Goal: Transaction & Acquisition: Purchase product/service

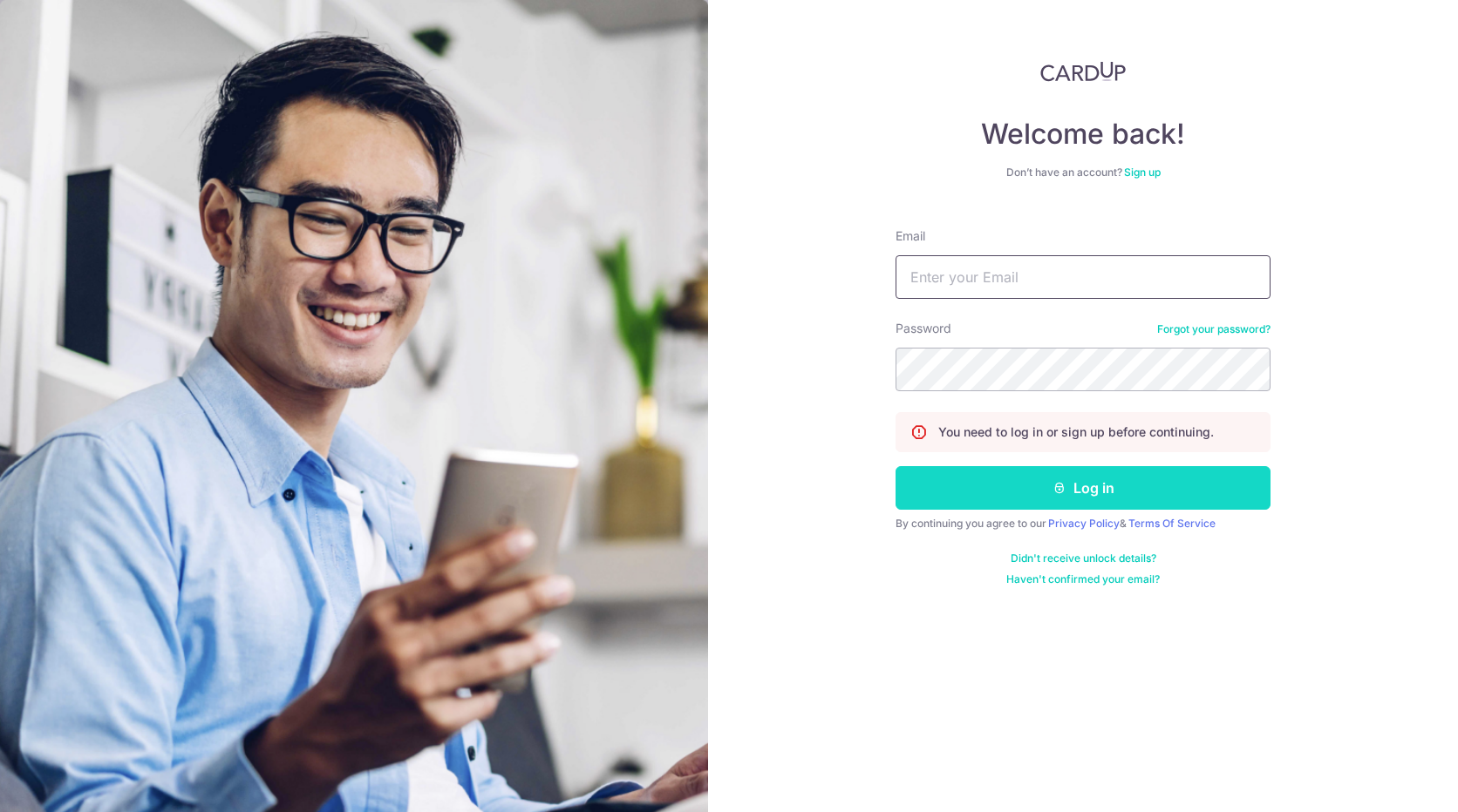
type input "[EMAIL_ADDRESS][DOMAIN_NAME]"
click at [1085, 496] on button "Log in" at bounding box center [1083, 488] width 375 height 44
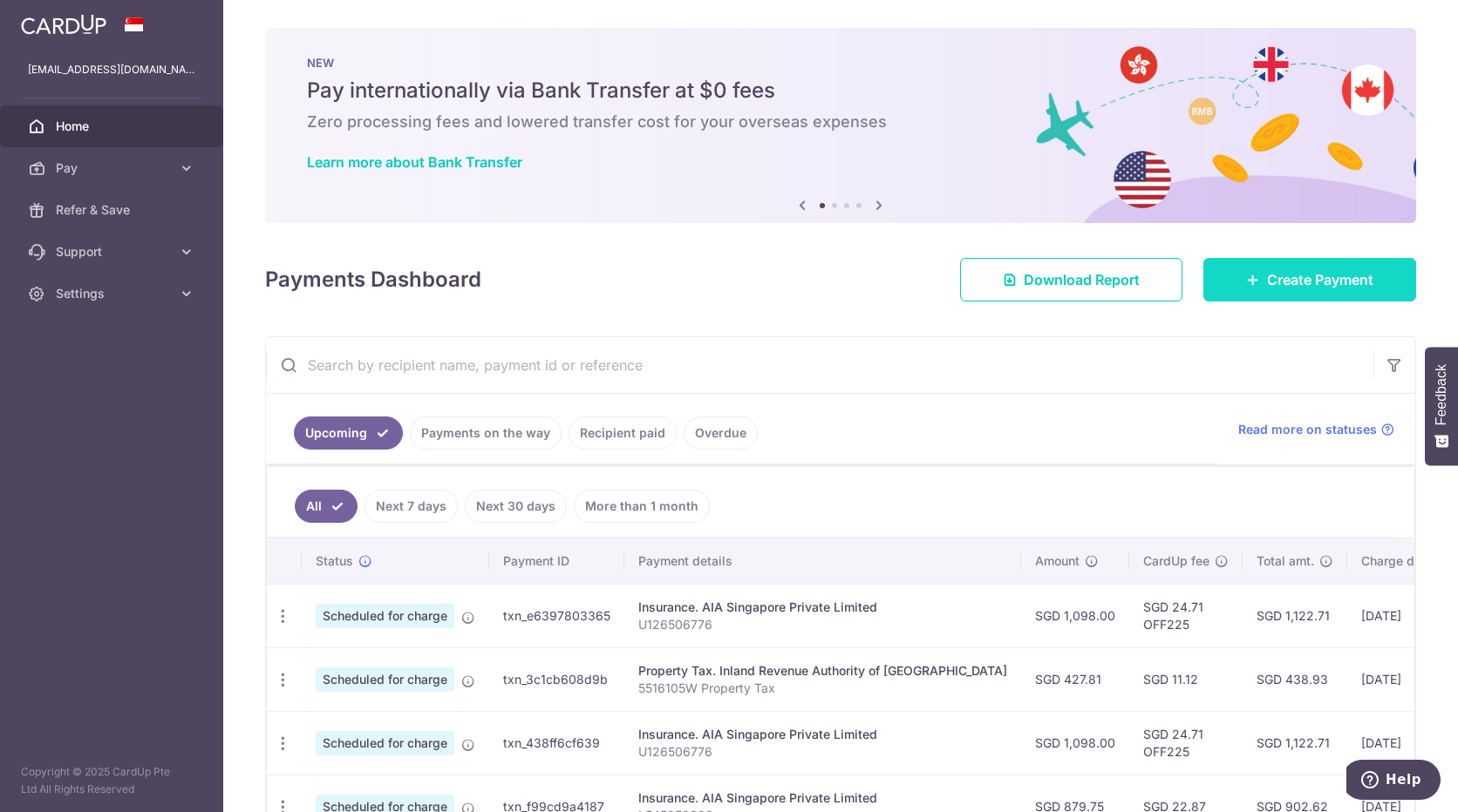
click at [1282, 279] on span "Create Payment" at bounding box center [1320, 280] width 107 height 21
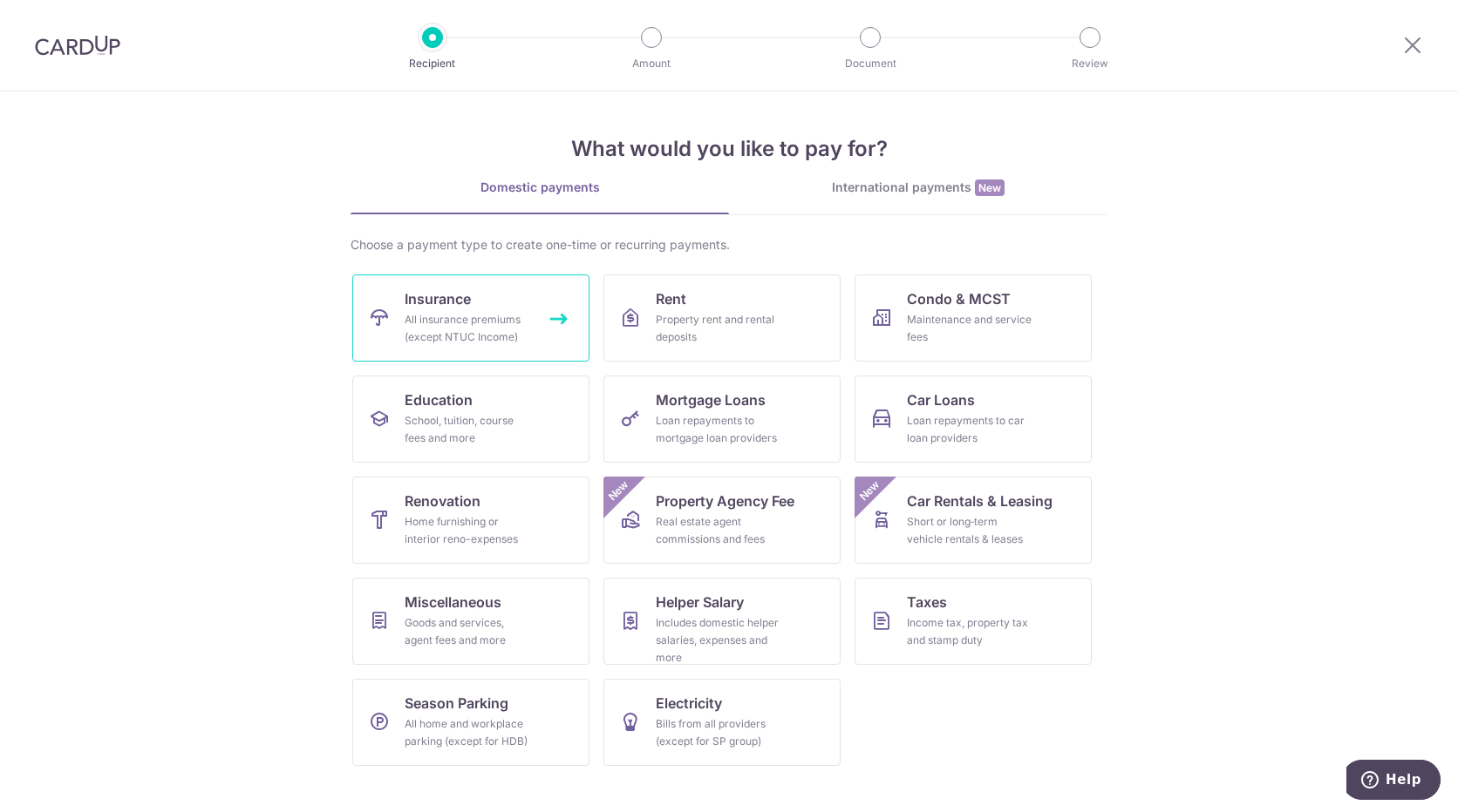
click at [456, 300] on span "Insurance" at bounding box center [438, 299] width 67 height 21
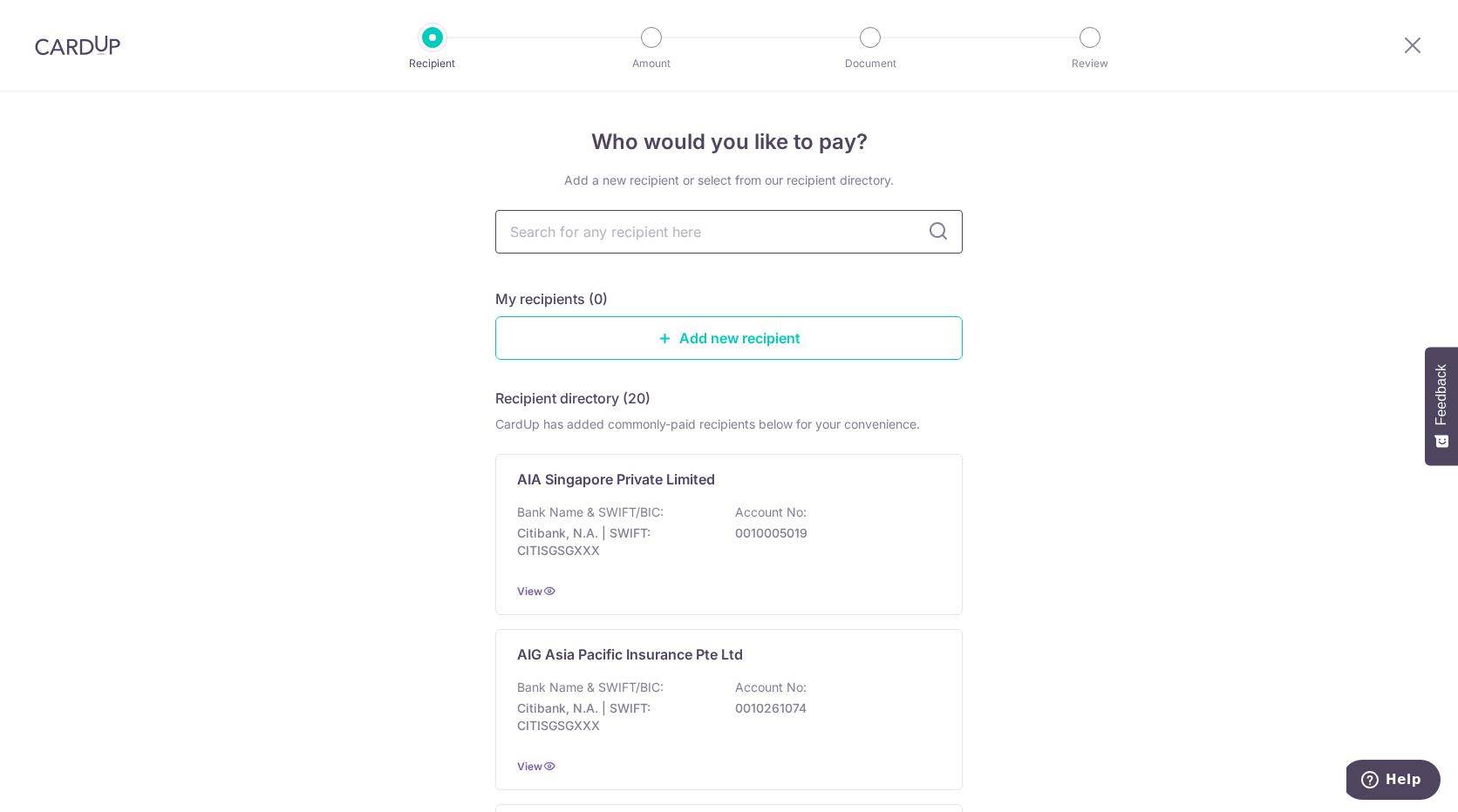
click at [677, 234] on input "text" at bounding box center [729, 231] width 468 height 44
type input "Great Eastern"
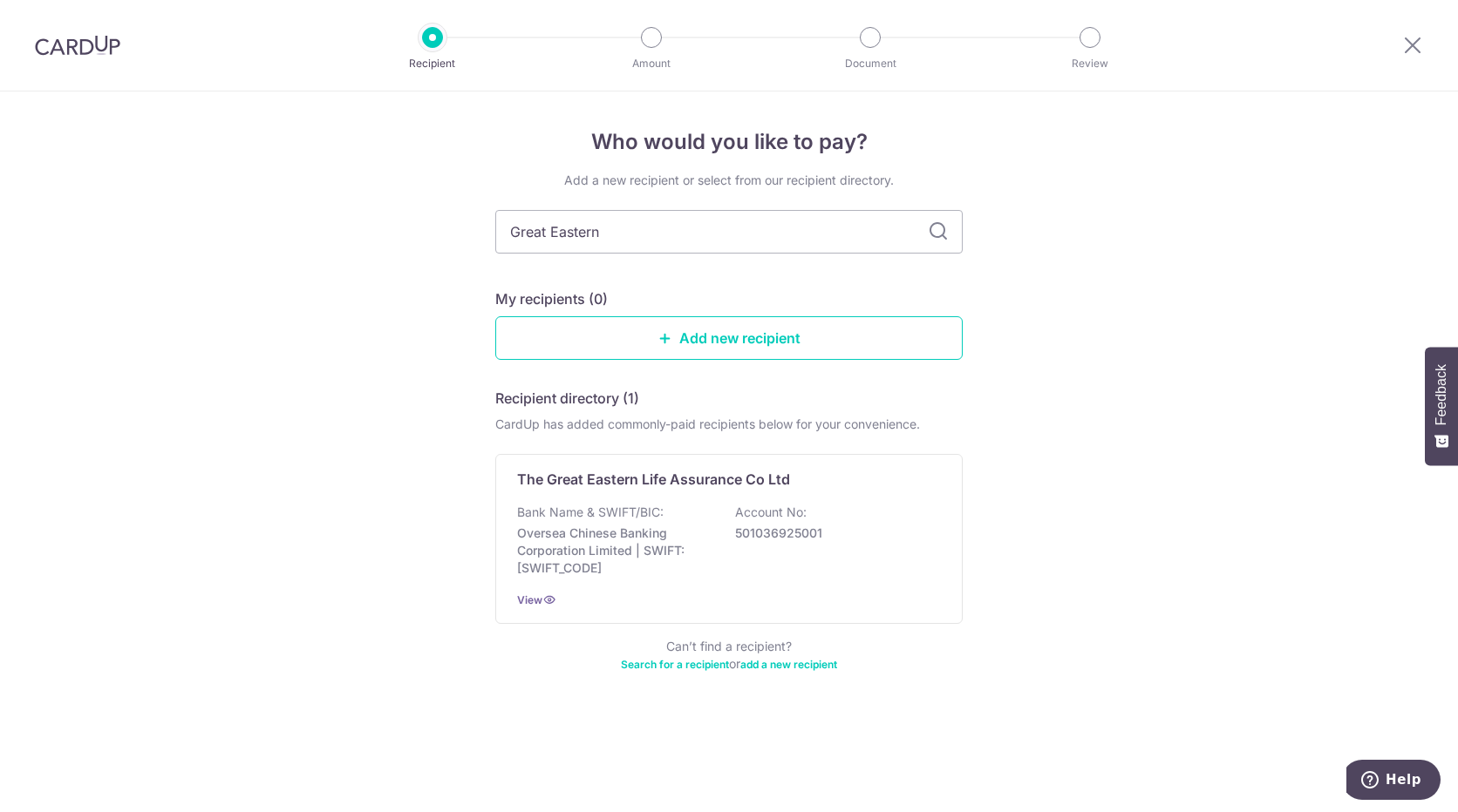
click at [934, 226] on icon at bounding box center [938, 231] width 21 height 21
click at [683, 222] on input "Great Eastern" at bounding box center [729, 231] width 468 height 44
type input "Great Eastern Life"
click at [625, 331] on link "Add new recipient" at bounding box center [729, 338] width 468 height 44
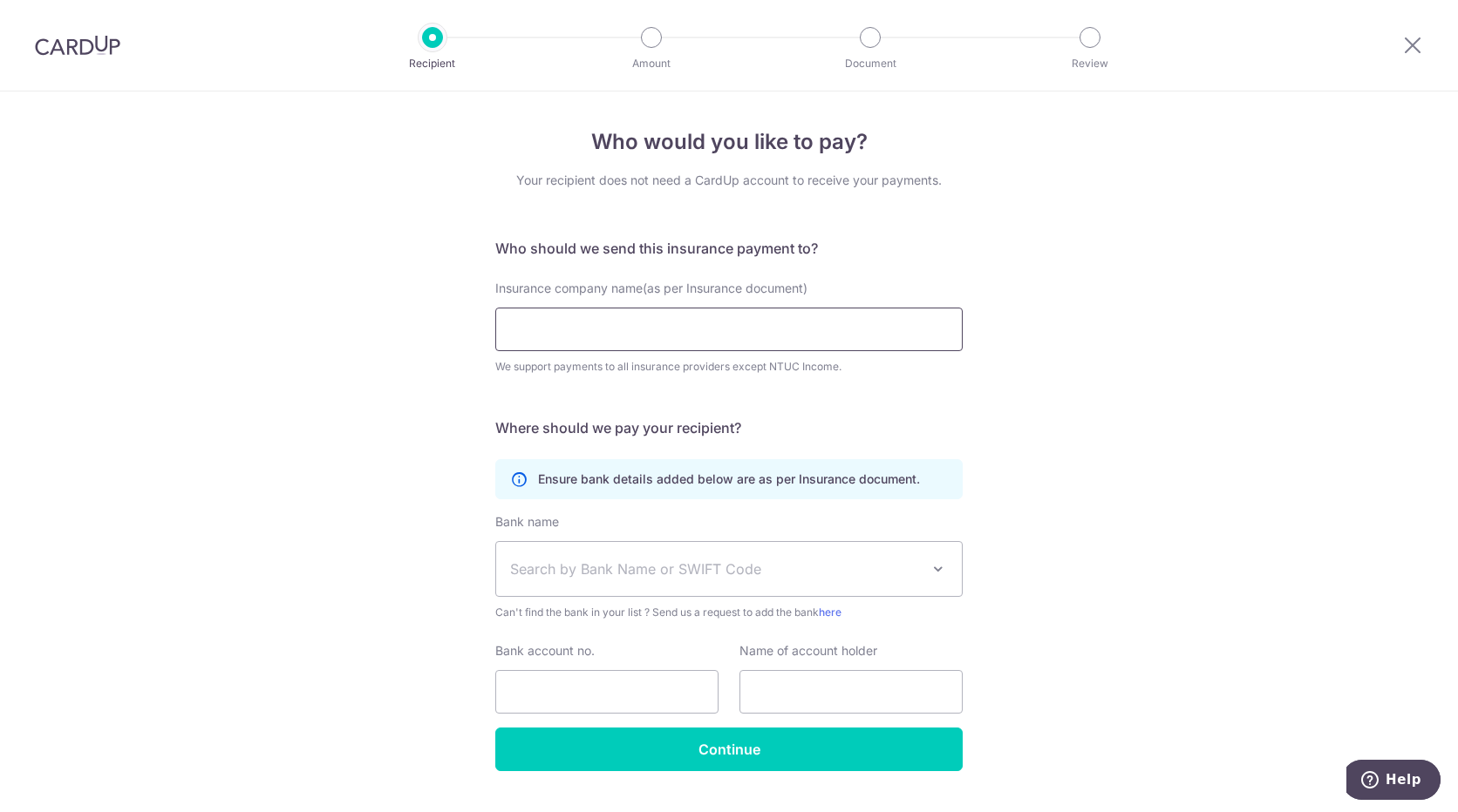
click at [625, 331] on input "Insurance company name(as per Insurance document)" at bounding box center [729, 329] width 468 height 44
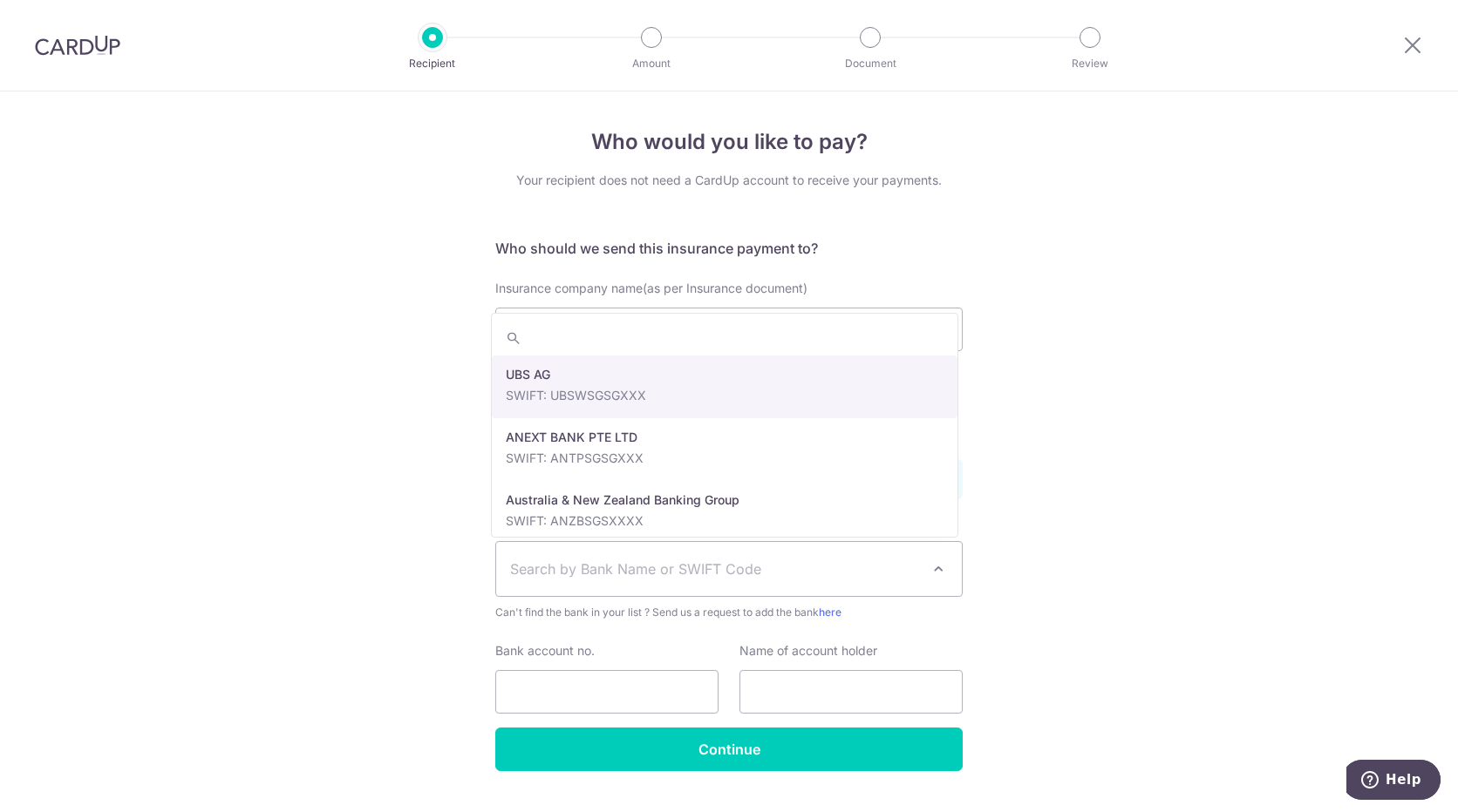
click at [538, 560] on span "Search by Bank Name or SWIFT Code" at bounding box center [714, 568] width 409 height 21
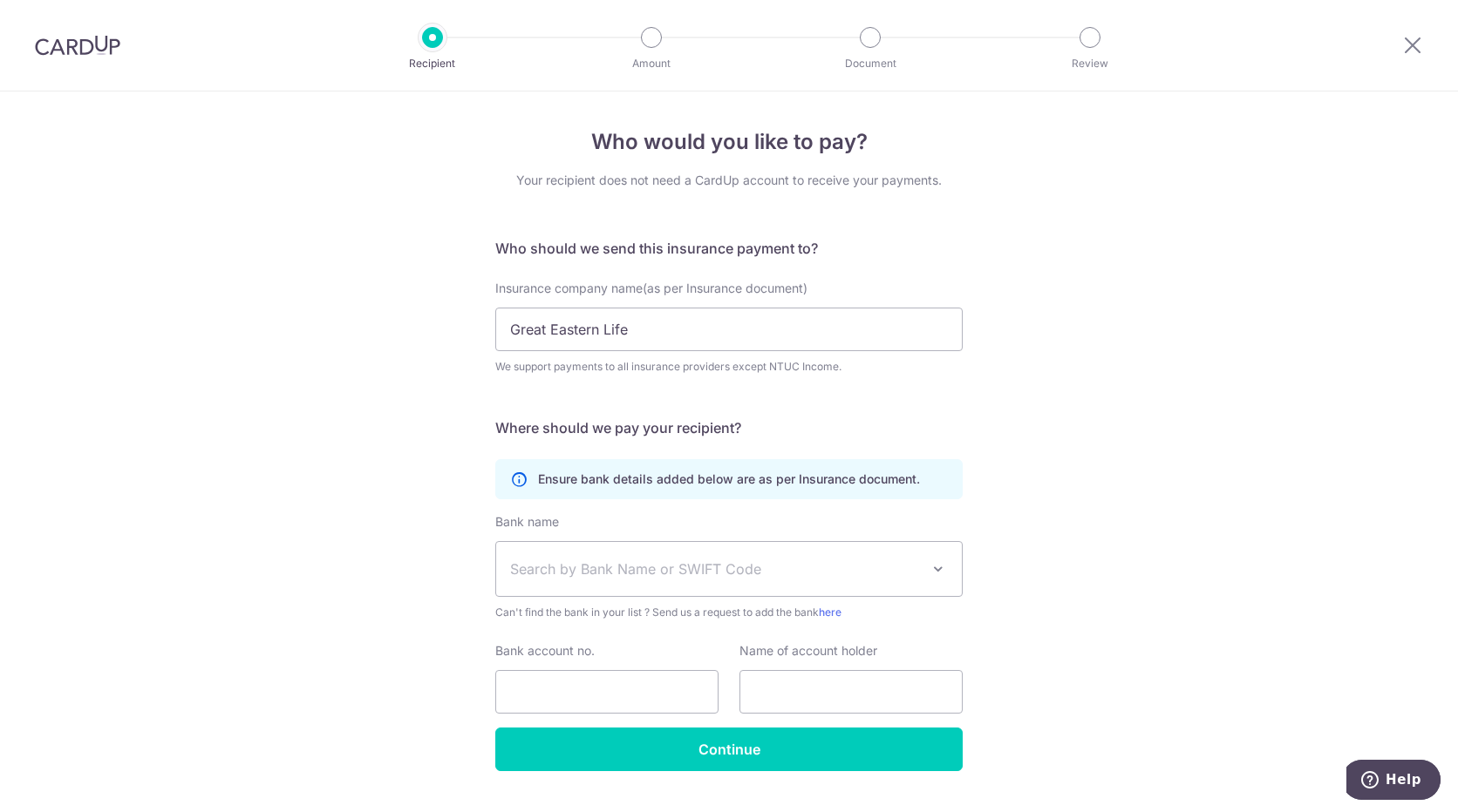
click at [1042, 429] on div "Who would you like to pay? Your recipient does not need a CardUp account to rec…" at bounding box center [729, 472] width 1458 height 761
click at [645, 573] on span "Search by Bank Name or SWIFT Code" at bounding box center [714, 568] width 409 height 21
click at [1224, 402] on div "Who would you like to pay? Your recipient does not need a CardUp account to rec…" at bounding box center [729, 472] width 1458 height 761
click at [669, 332] on input "Great Eastern Life" at bounding box center [729, 329] width 468 height 44
type input "Great Eastern Life Assurance Co Ltd"
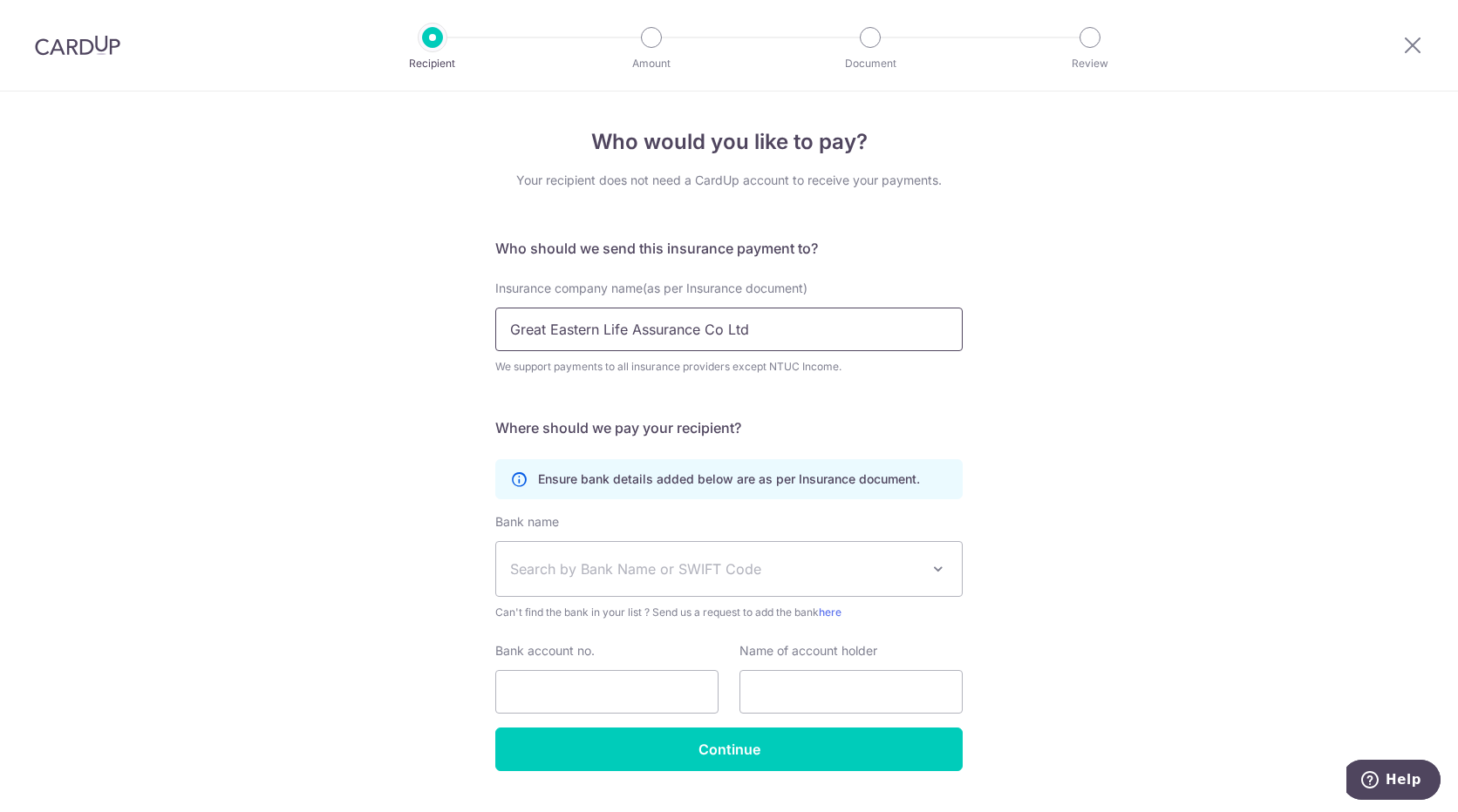
click button "Submit Request" at bounding box center [0, 0] width 0 height 0
click at [602, 515] on div "Bank name Select Bank UBS AG ANEXT BANK PTE LTD Australia & New Zealand Banking…" at bounding box center [729, 567] width 468 height 108
click at [585, 554] on span "Search by Bank Name or SWIFT Code" at bounding box center [728, 569] width 466 height 54
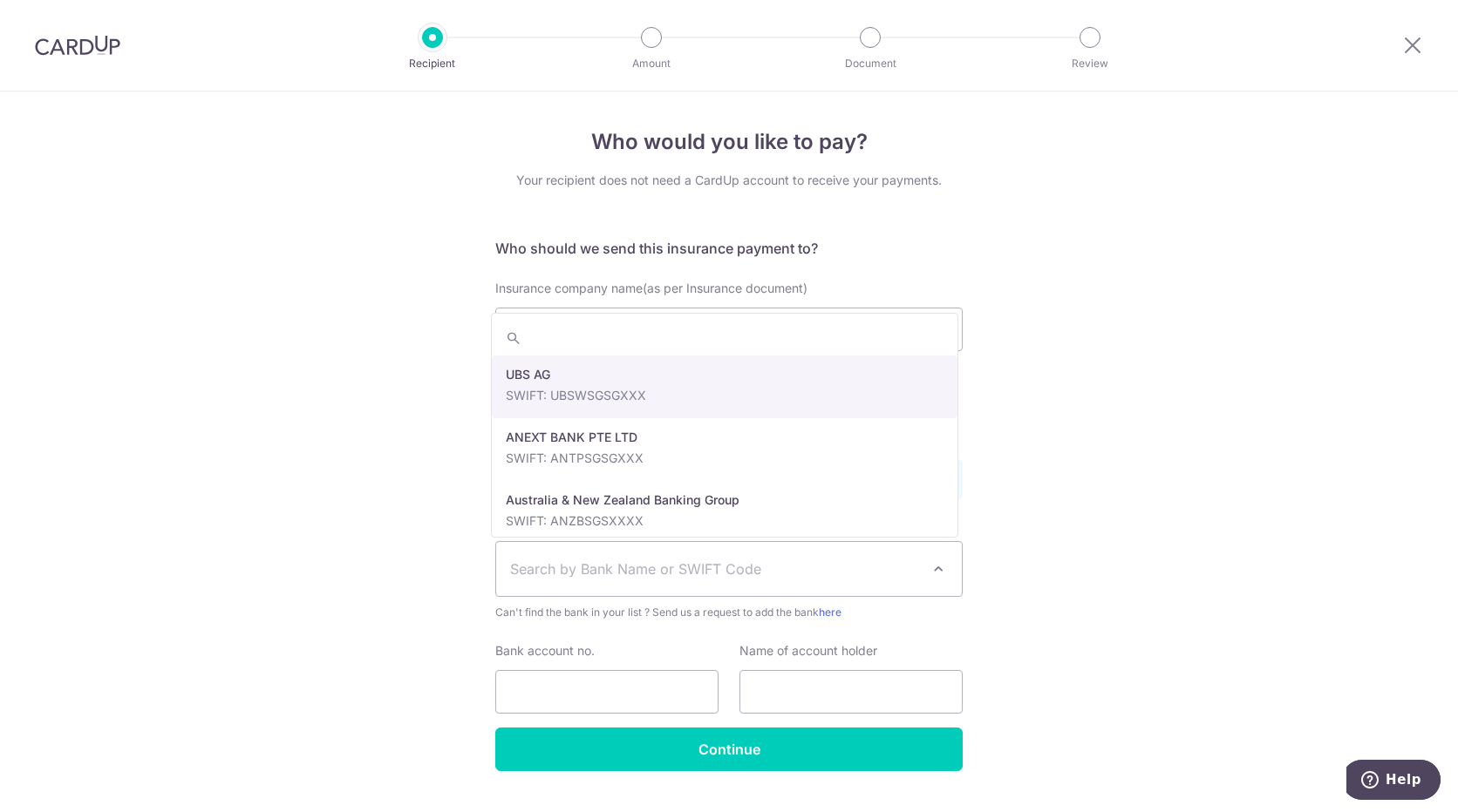
click at [983, 407] on div "Who would you like to pay? Your recipient does not need a CardUp account to rec…" at bounding box center [729, 472] width 1458 height 761
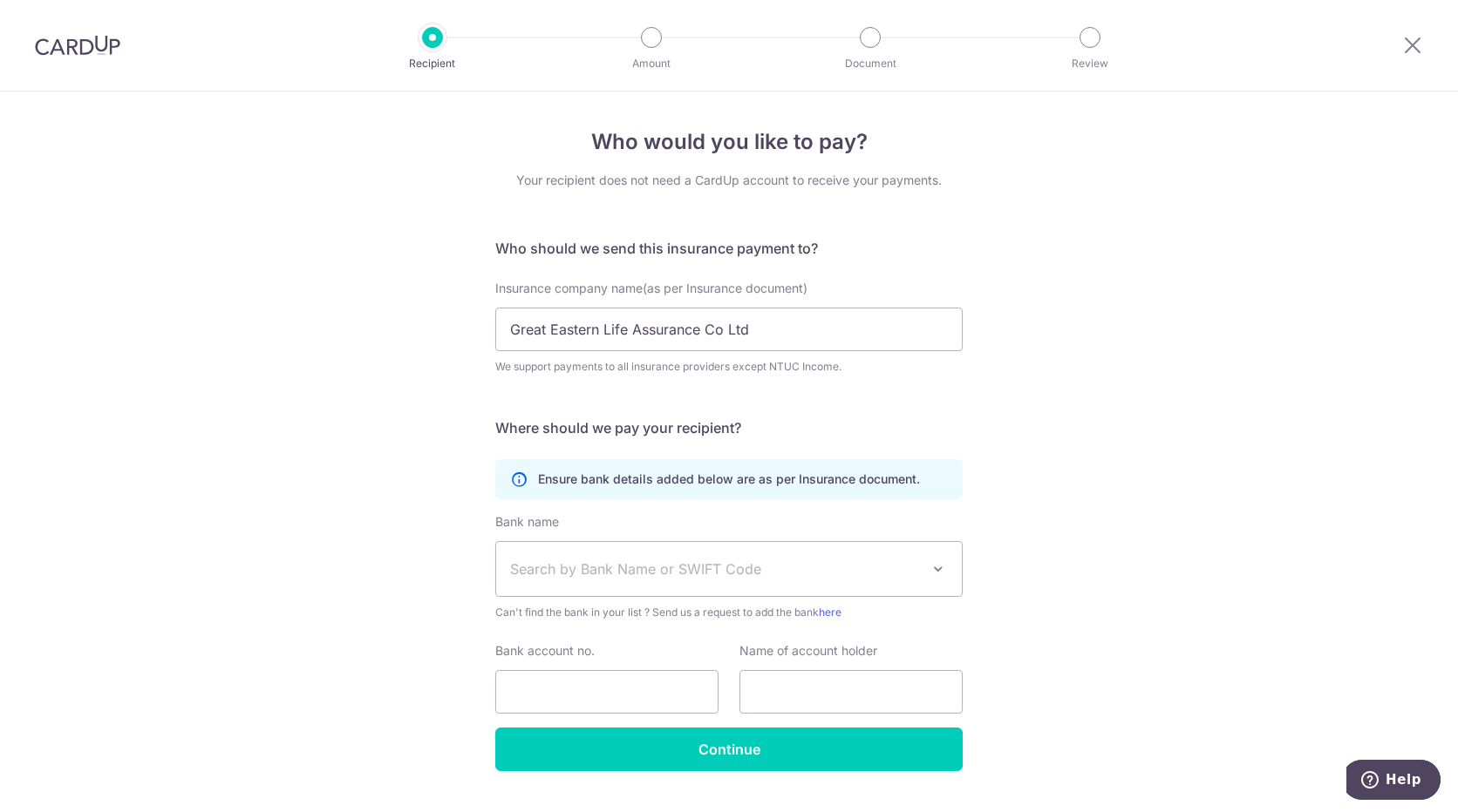
click at [559, 568] on span "Search by Bank Name or SWIFT Code" at bounding box center [714, 568] width 409 height 21
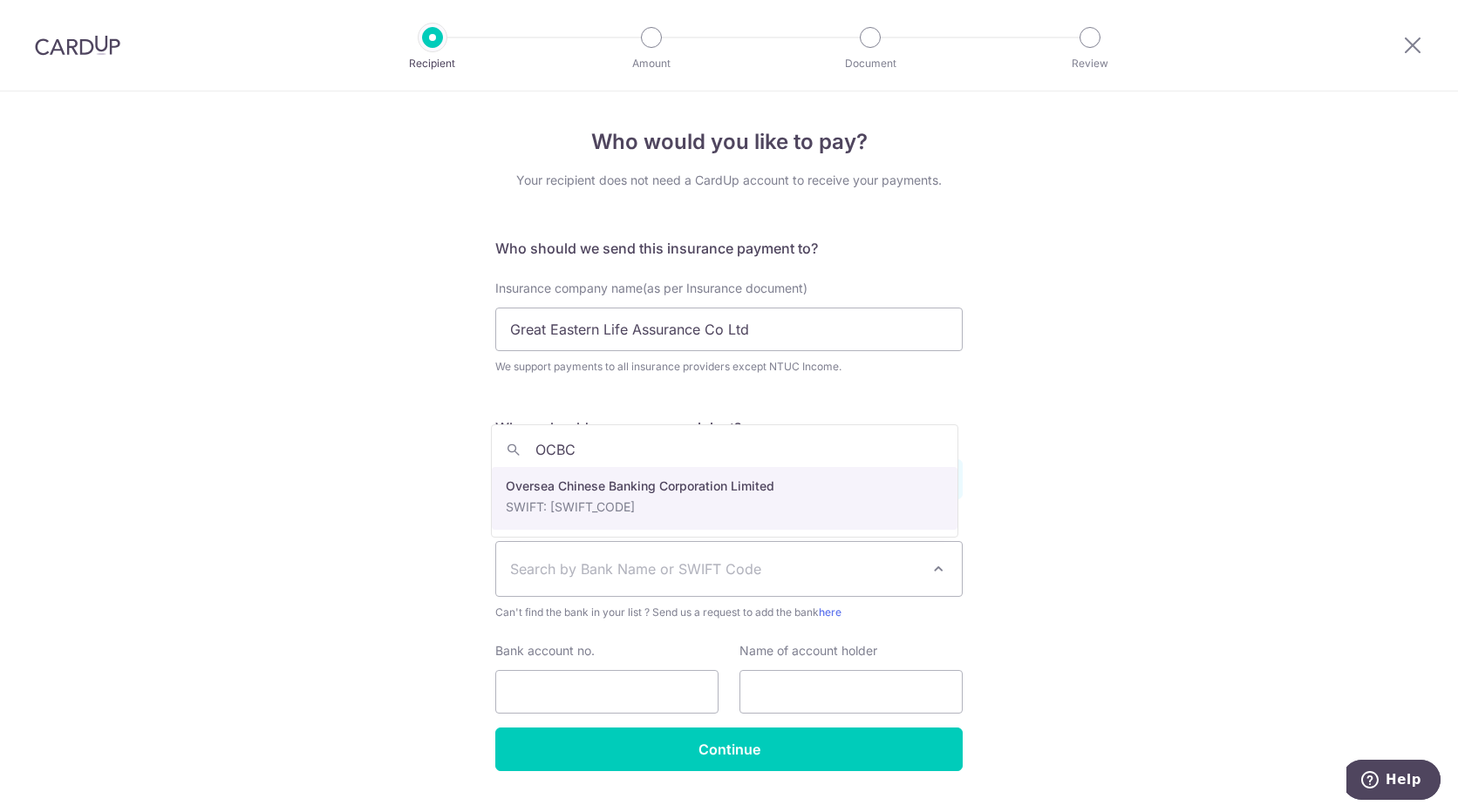
type input "OCBC"
select select "12"
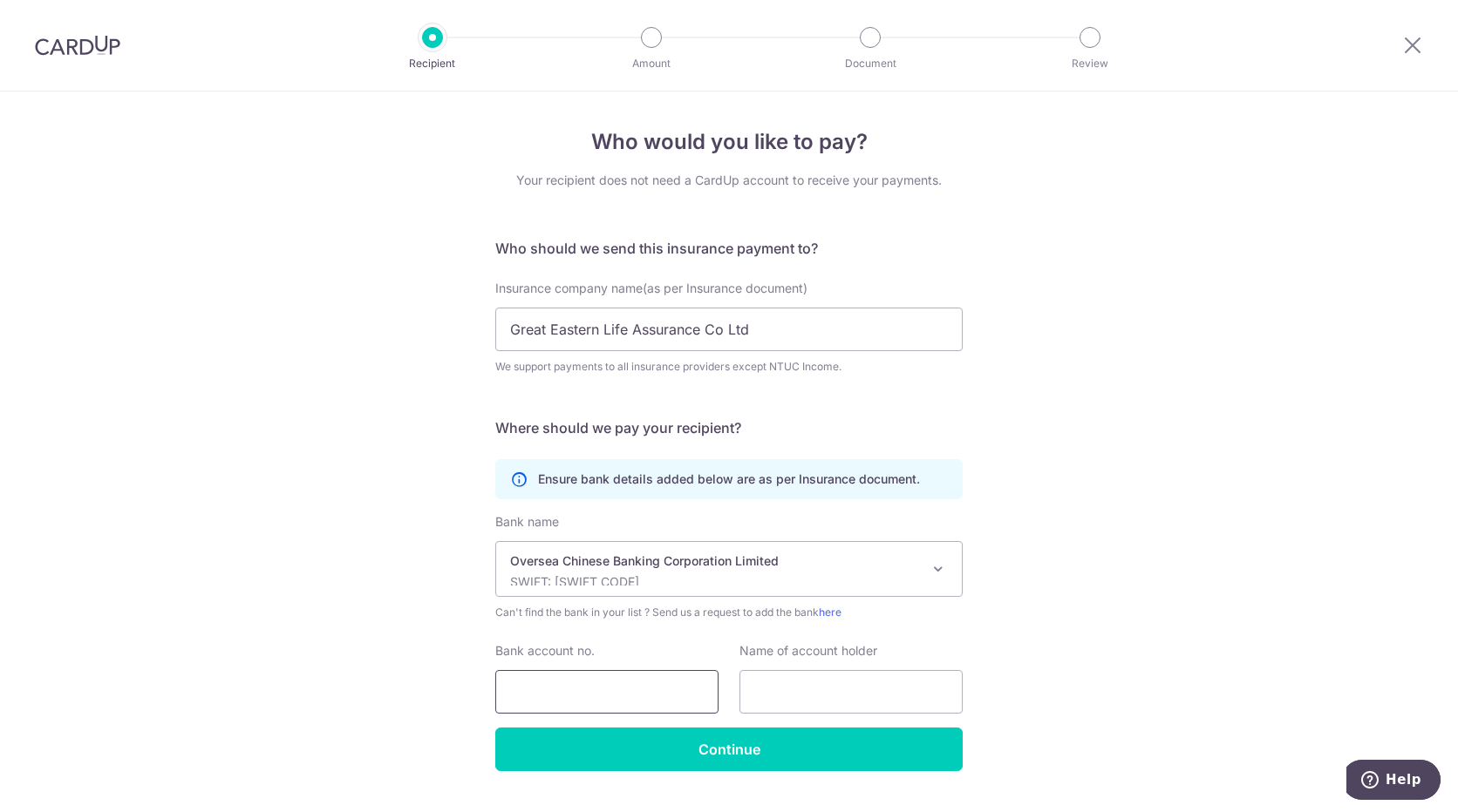
click at [607, 700] on input "Bank account no." at bounding box center [607, 692] width 223 height 44
type input "501036925001"
click at [801, 688] on input "text" at bounding box center [851, 692] width 223 height 44
type input "The Great Eastern Life Assurance Company Limited"
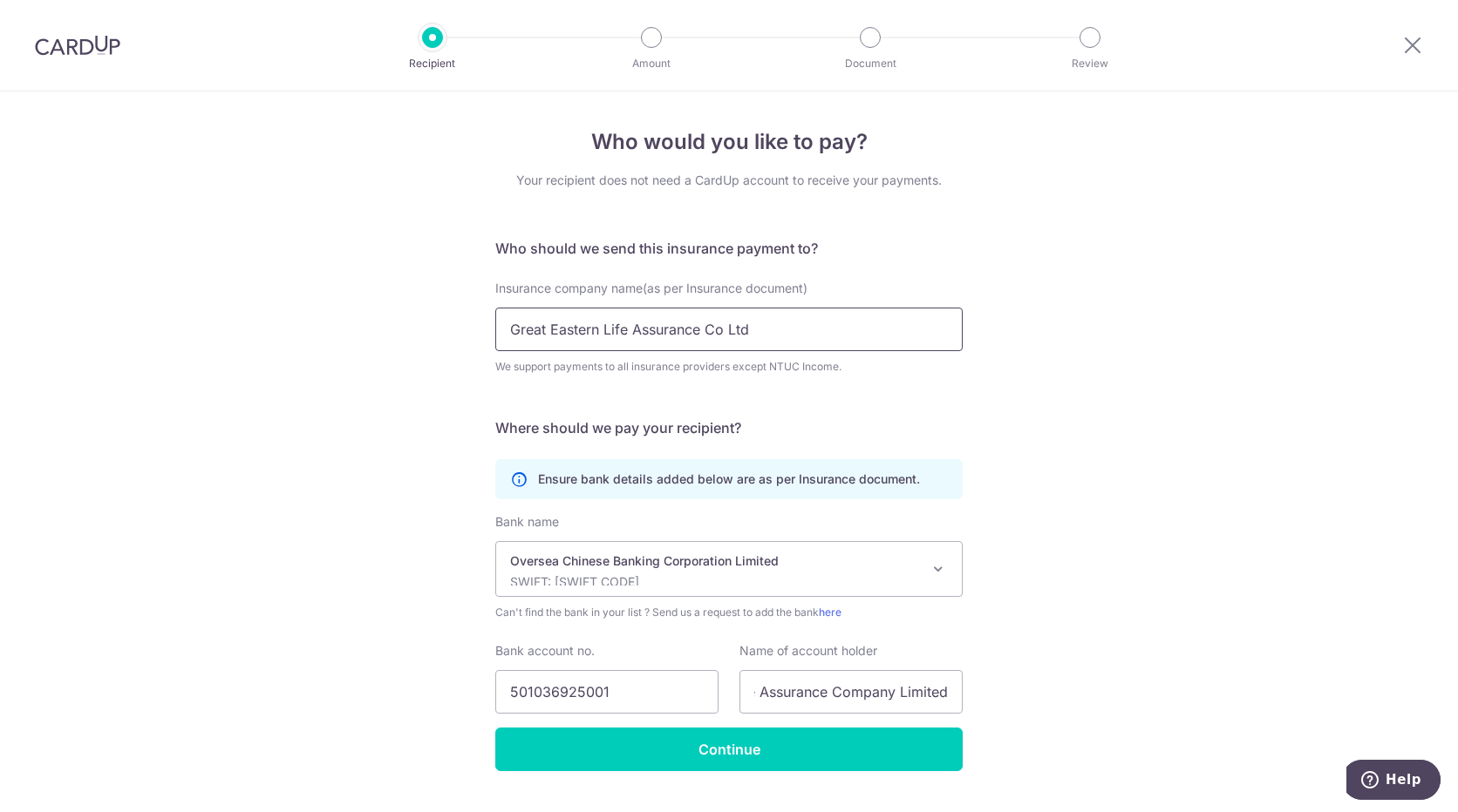
click at [507, 328] on input "Great Eastern Life Assurance Co Ltd" at bounding box center [729, 329] width 468 height 44
click at [852, 325] on input "The Great Eastern Life Assurance Co Ltd" at bounding box center [729, 329] width 468 height 44
type input "The Great Eastern Life Assurance Company Limited"
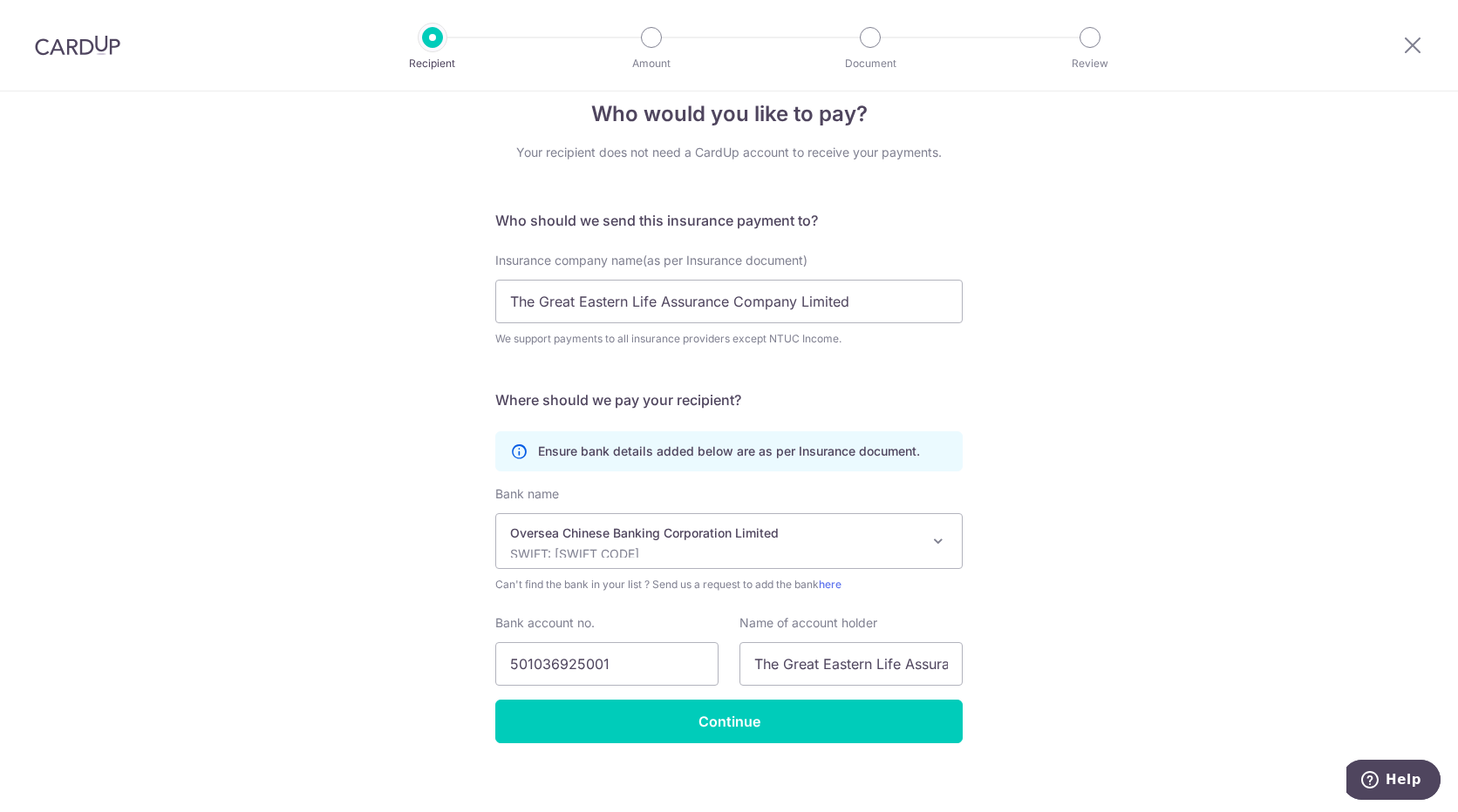
scroll to position [41, 0]
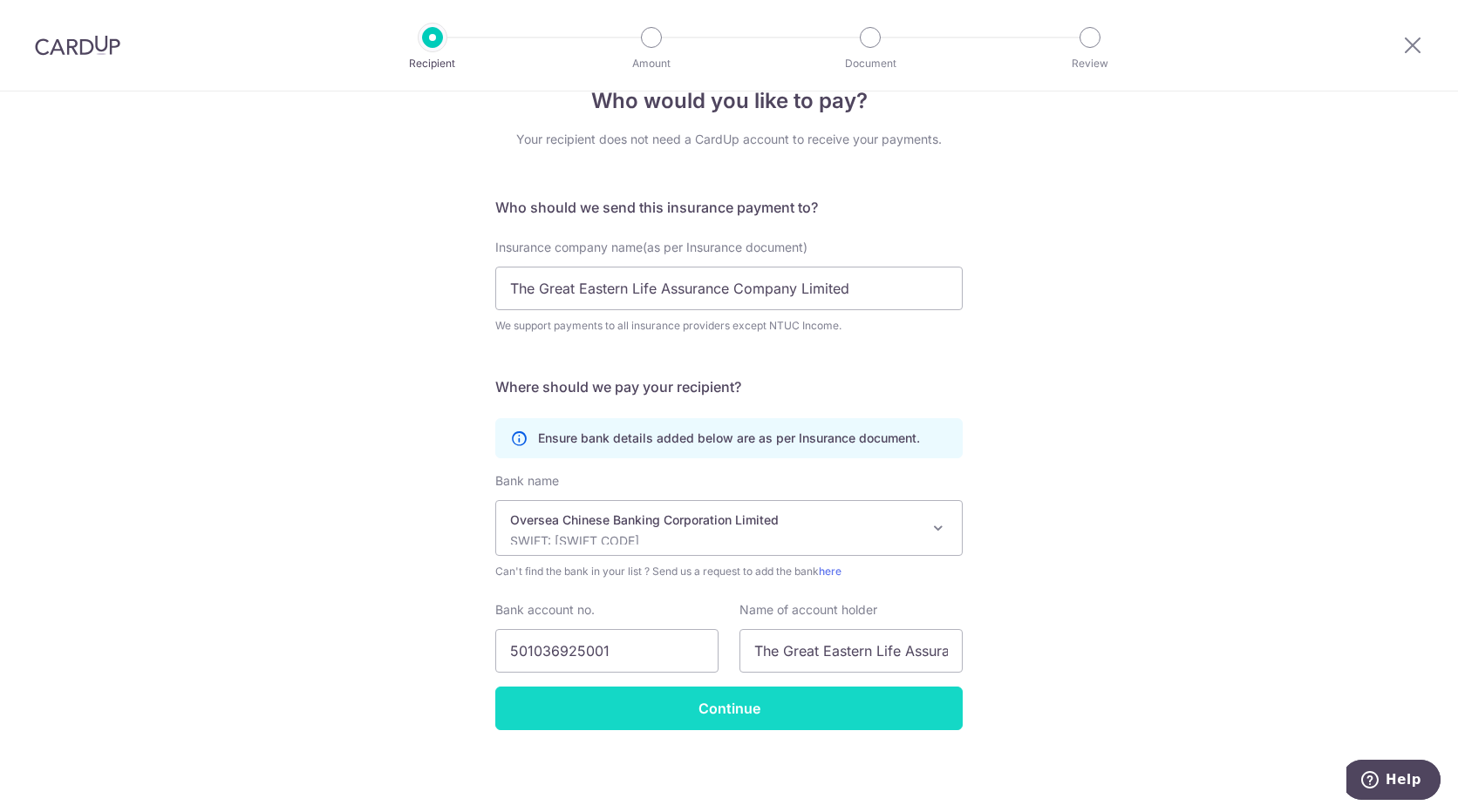
click at [754, 713] on input "Continue" at bounding box center [729, 708] width 468 height 44
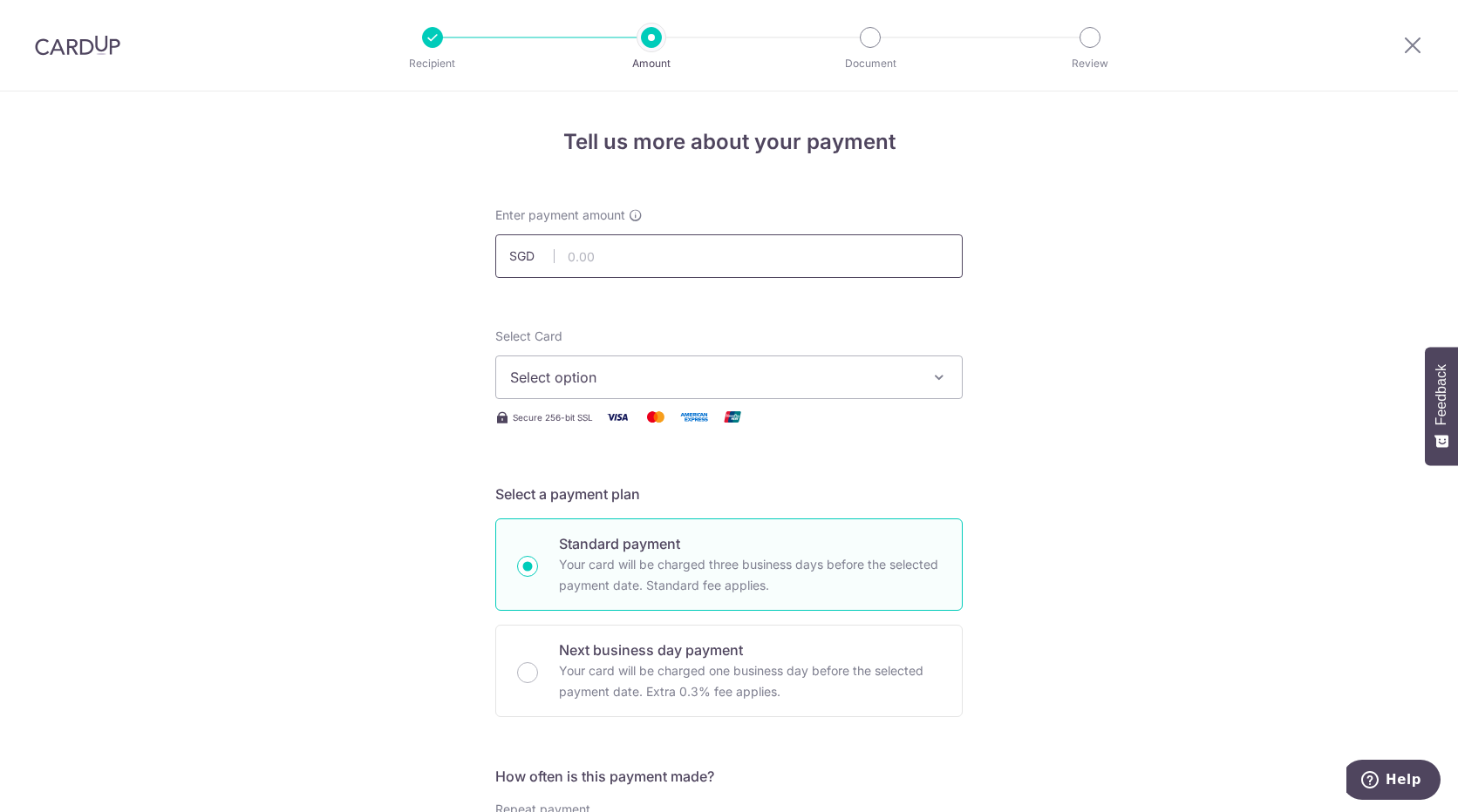
click at [626, 256] on input "text" at bounding box center [729, 256] width 468 height 44
type input "890.38"
click at [818, 380] on span "Select option" at bounding box center [713, 377] width 407 height 21
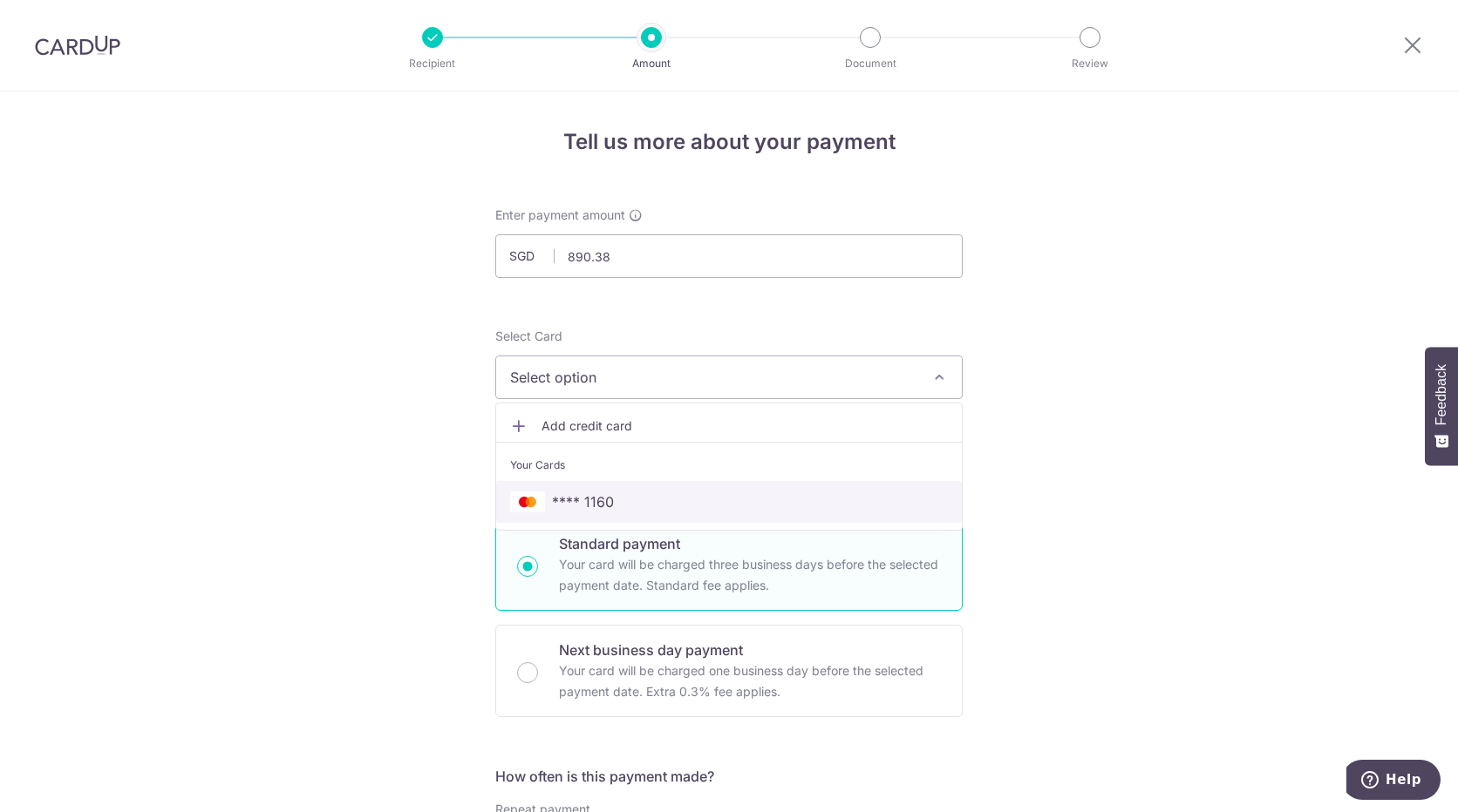
click at [628, 504] on span "**** 1160" at bounding box center [728, 502] width 438 height 21
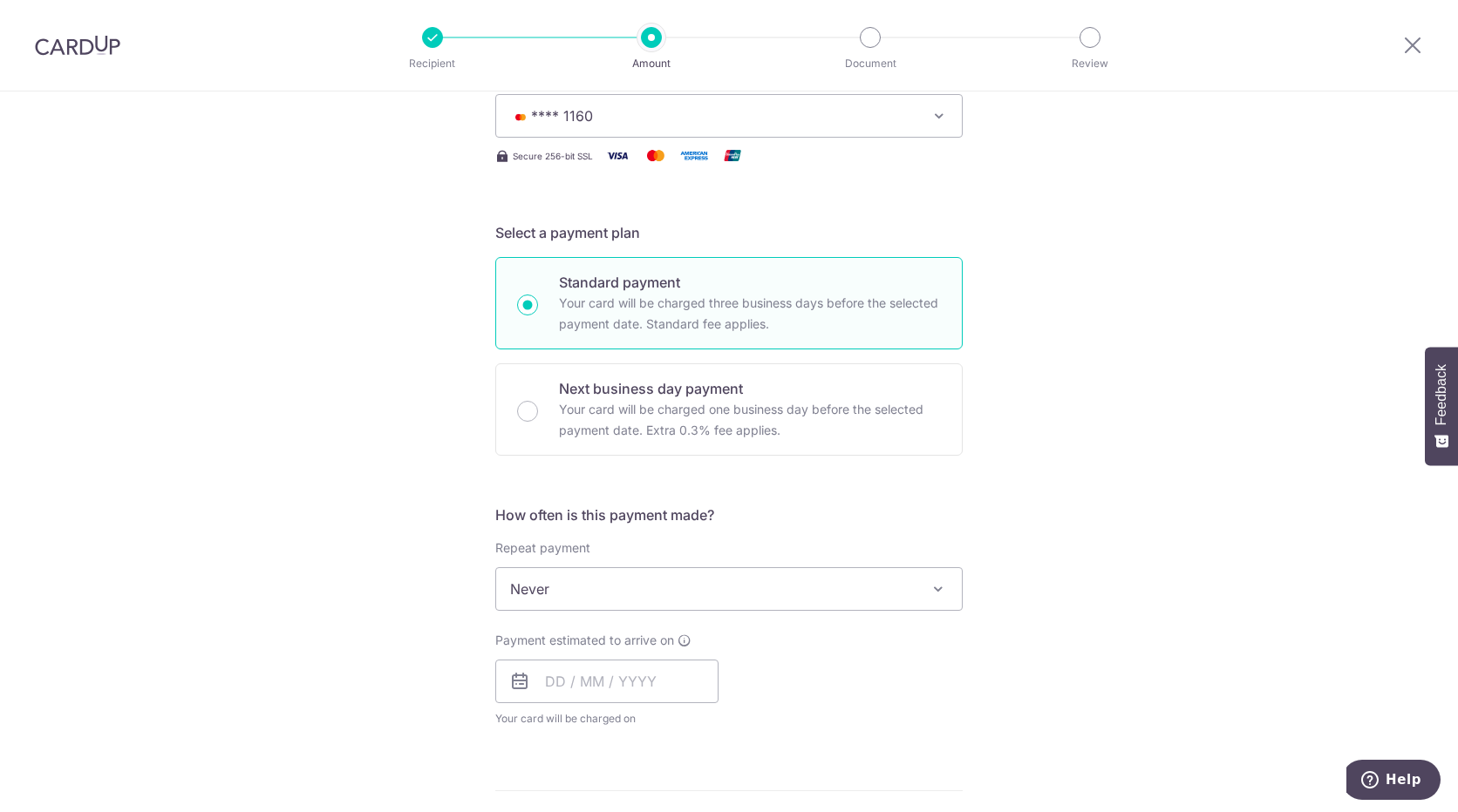
scroll to position [348, 0]
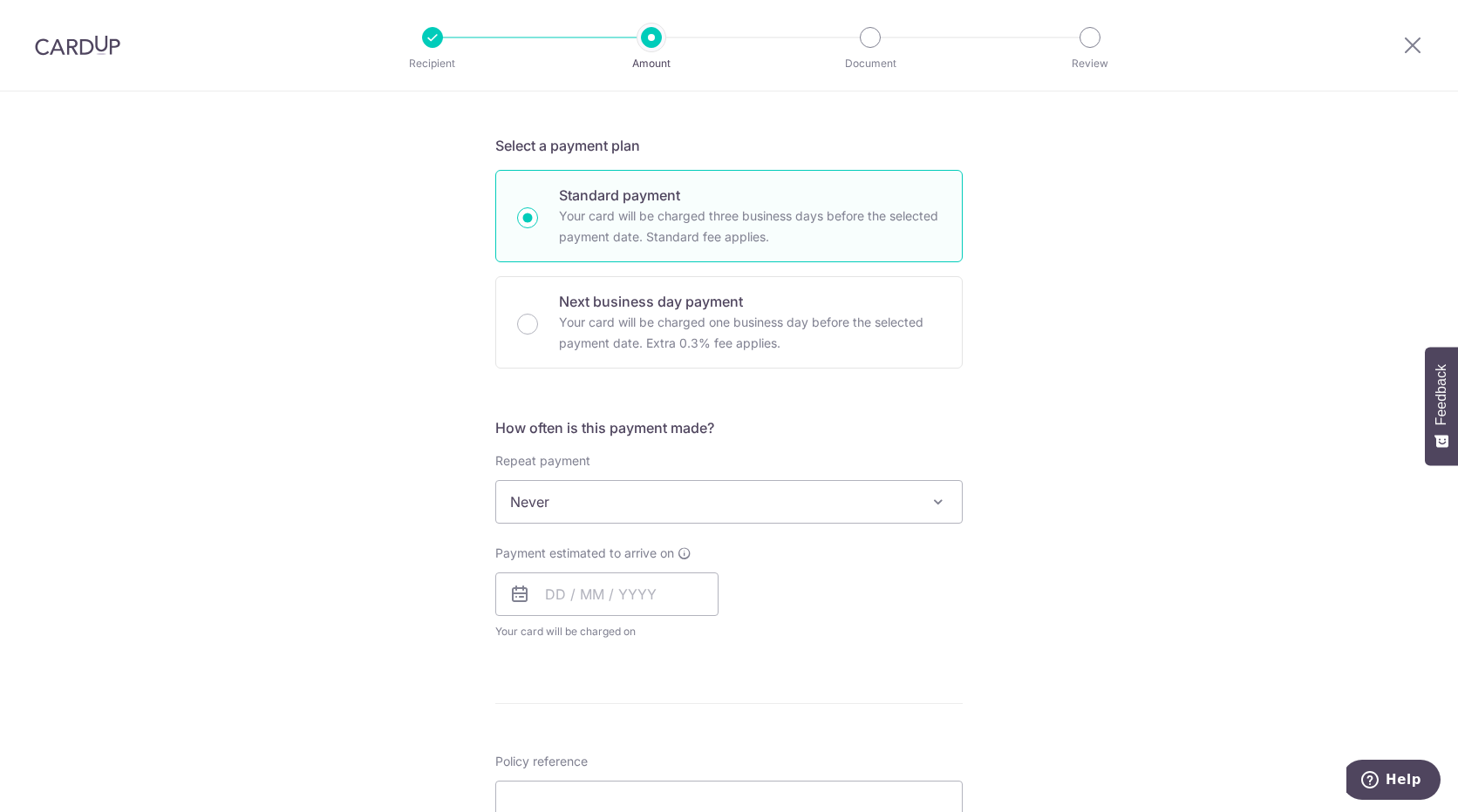
click at [509, 597] on icon at bounding box center [519, 594] width 21 height 21
click at [559, 596] on input "text" at bounding box center [607, 594] width 223 height 44
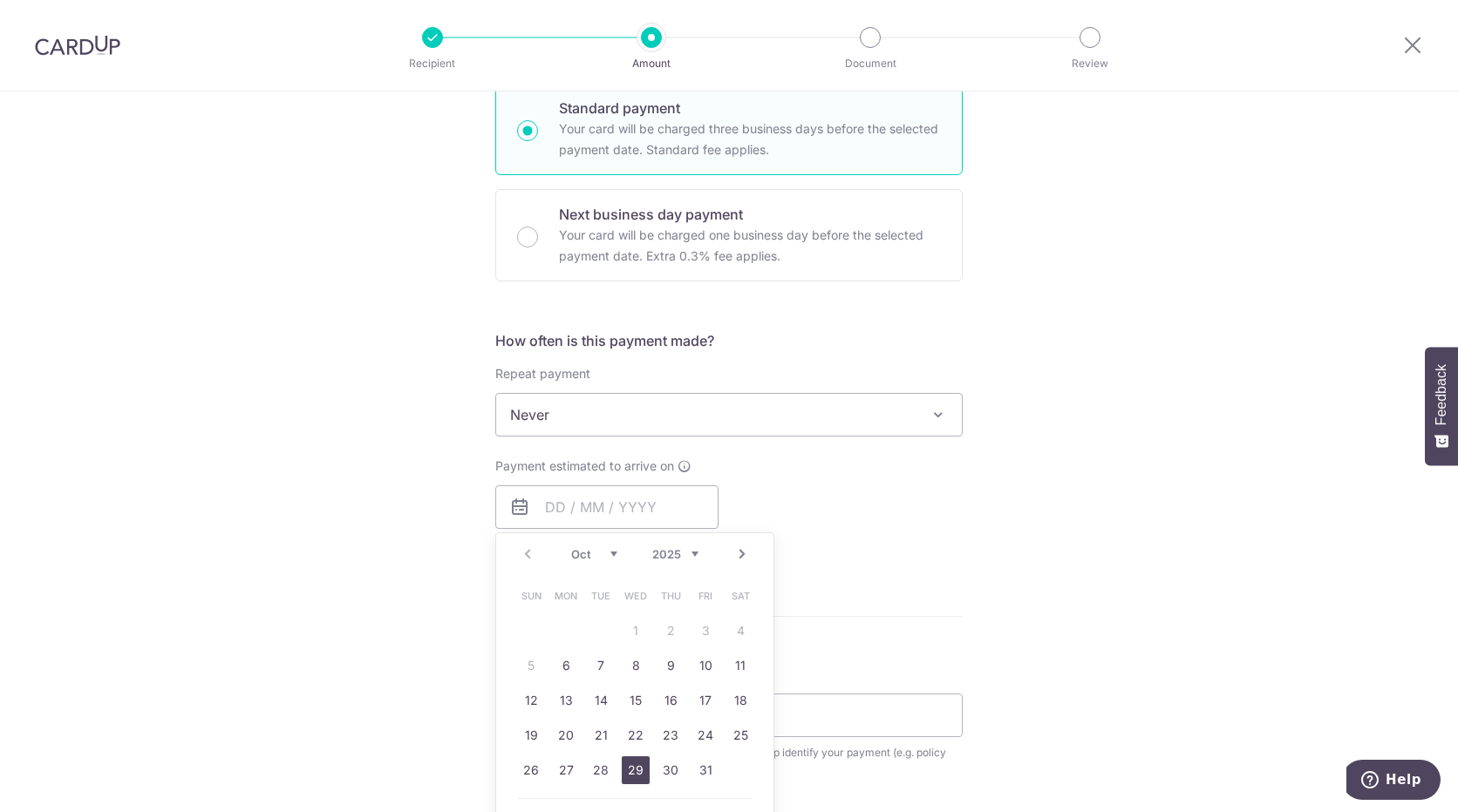
click at [637, 773] on link "29" at bounding box center [635, 771] width 28 height 28
type input "[DATE]"
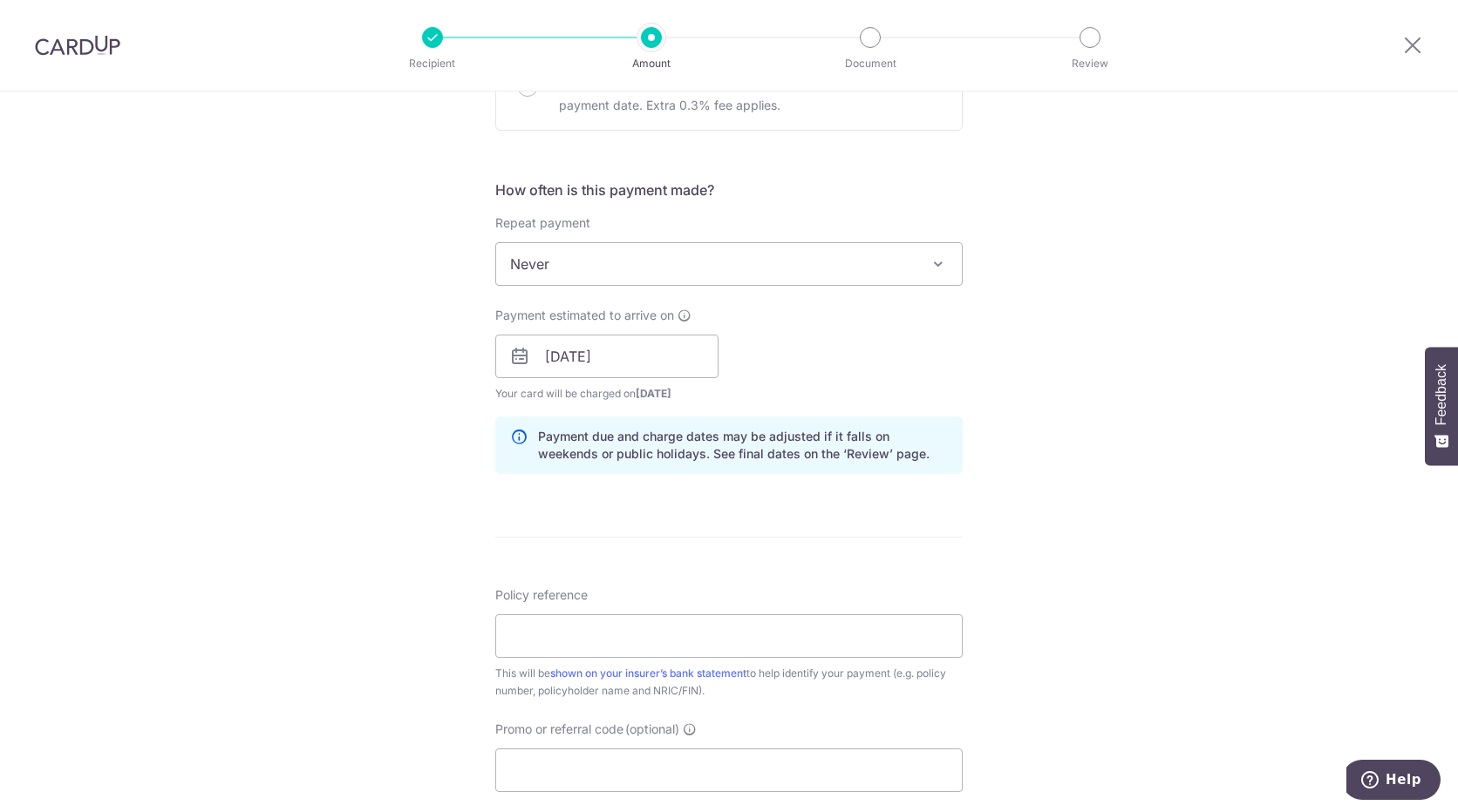
scroll to position [610, 0]
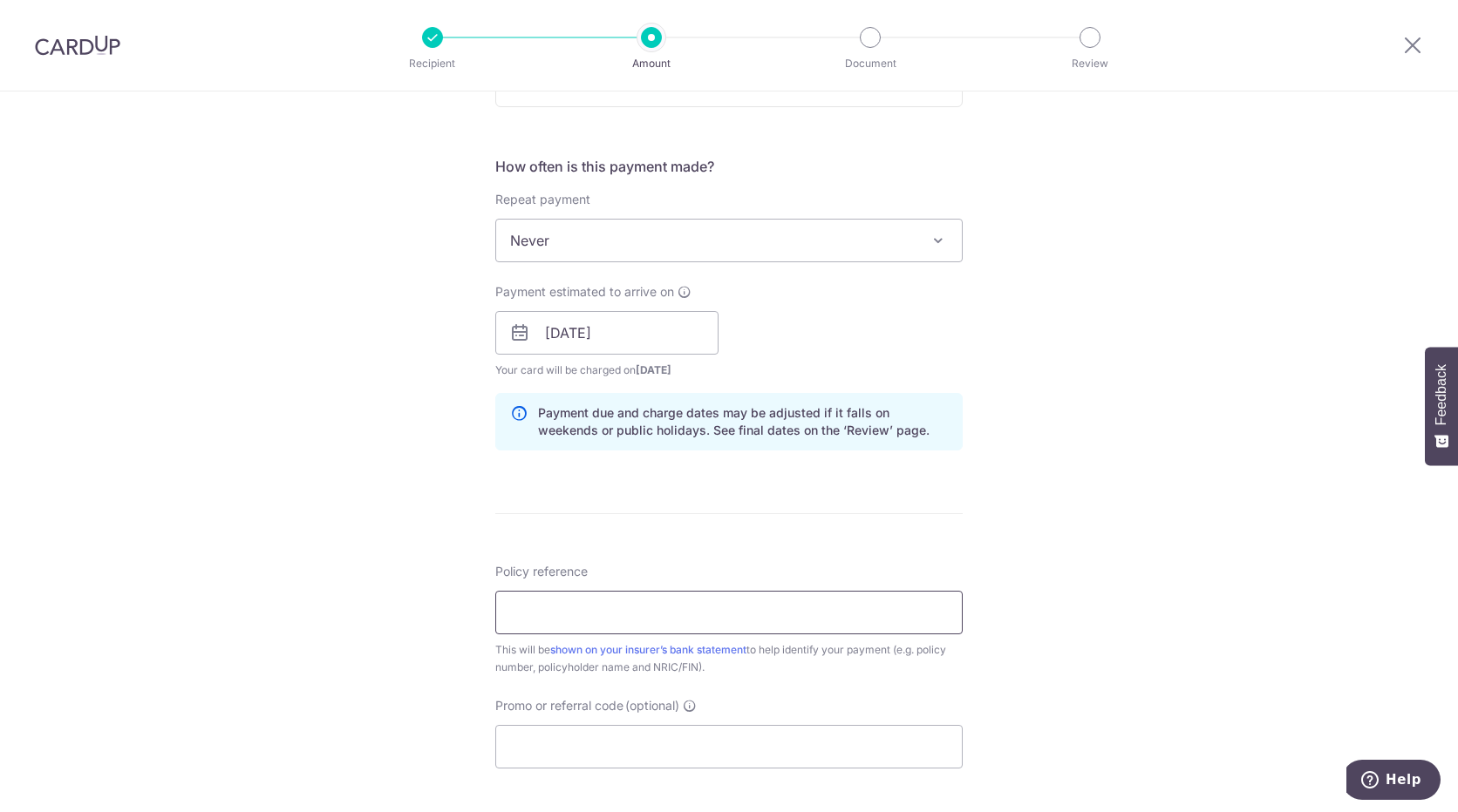
click at [581, 620] on input "Policy reference" at bounding box center [729, 613] width 468 height 44
click at [612, 616] on input "Policy reference" at bounding box center [729, 613] width 468 height 44
paste input "0086854059"
type input "0086854059"
click at [621, 746] on input "Promo or referral code (optional)" at bounding box center [729, 746] width 468 height 44
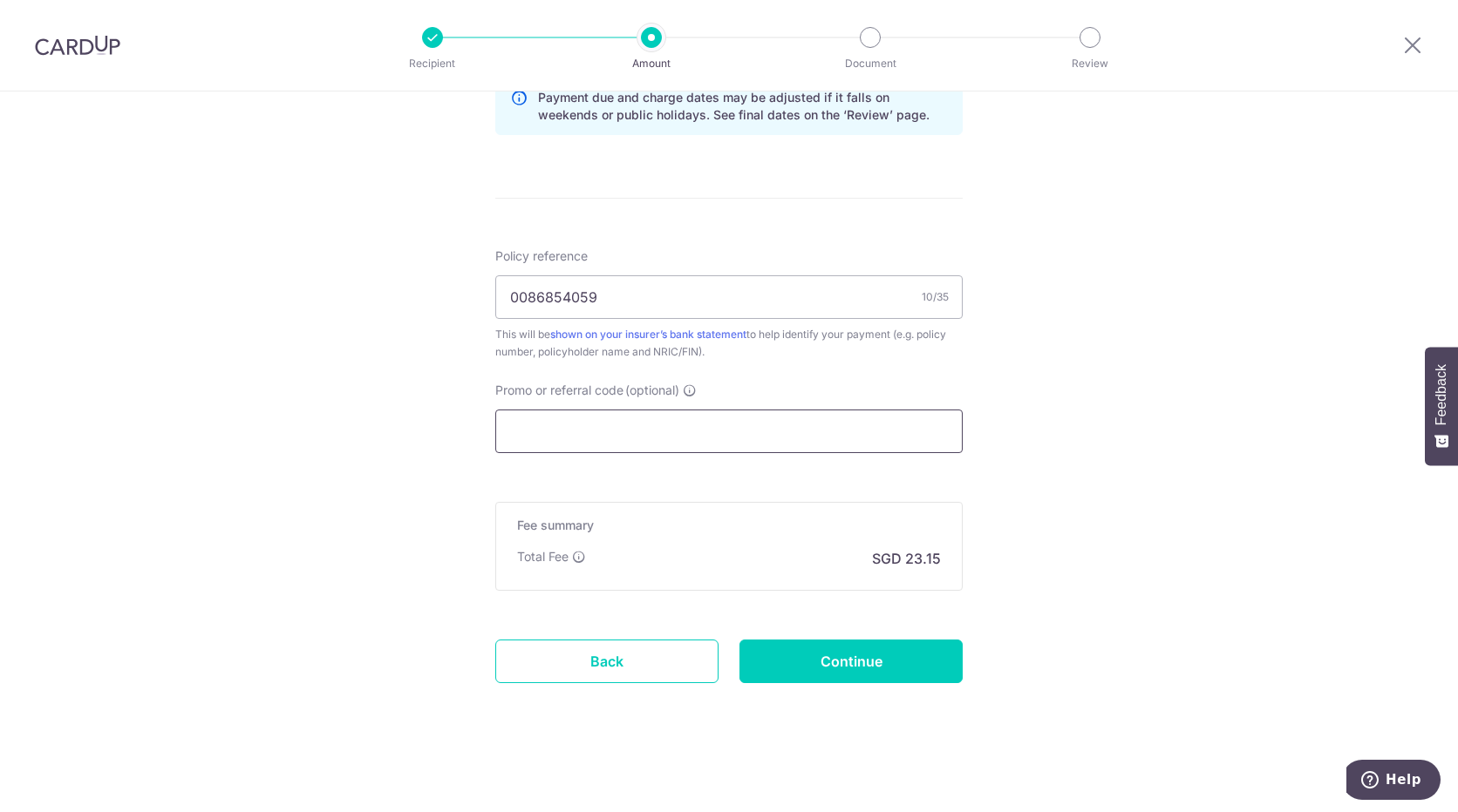
scroll to position [927, 0]
click at [883, 665] on input "Continue" at bounding box center [851, 659] width 223 height 44
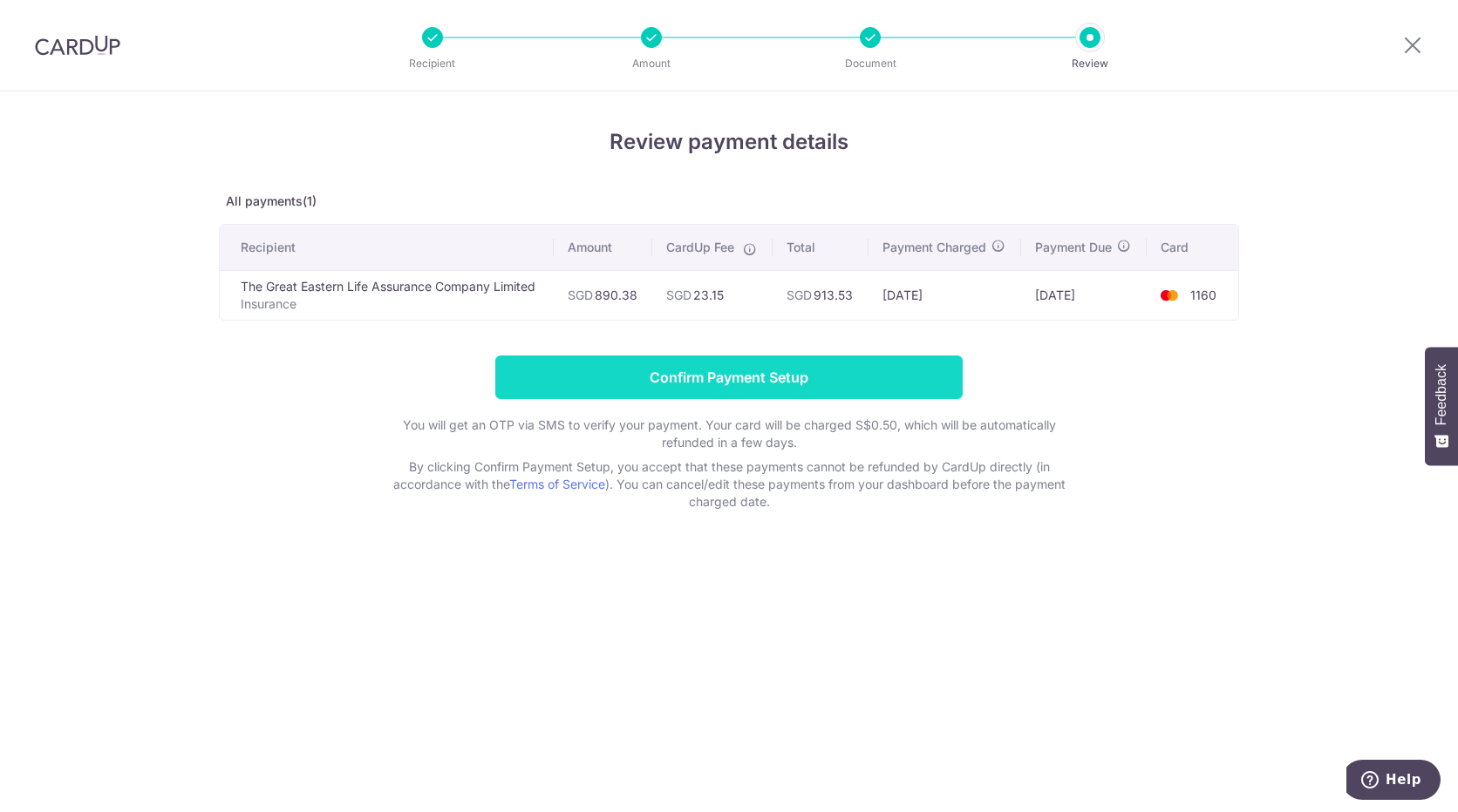
click at [829, 382] on input "Confirm Payment Setup" at bounding box center [729, 377] width 468 height 44
